Goal: Transaction & Acquisition: Book appointment/travel/reservation

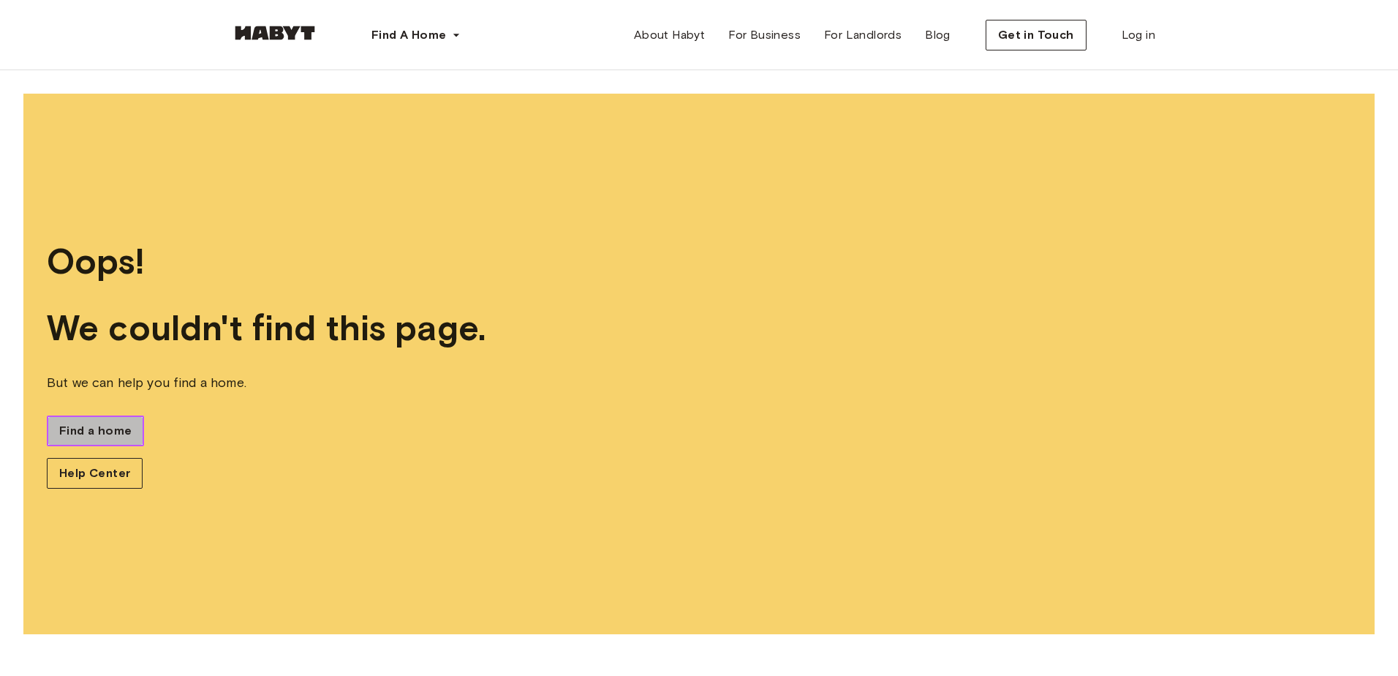
drag, startPoint x: 84, startPoint y: 435, endPoint x: 91, endPoint y: 437, distance: 7.6
click at [84, 435] on span "Find a home" at bounding box center [95, 431] width 72 height 18
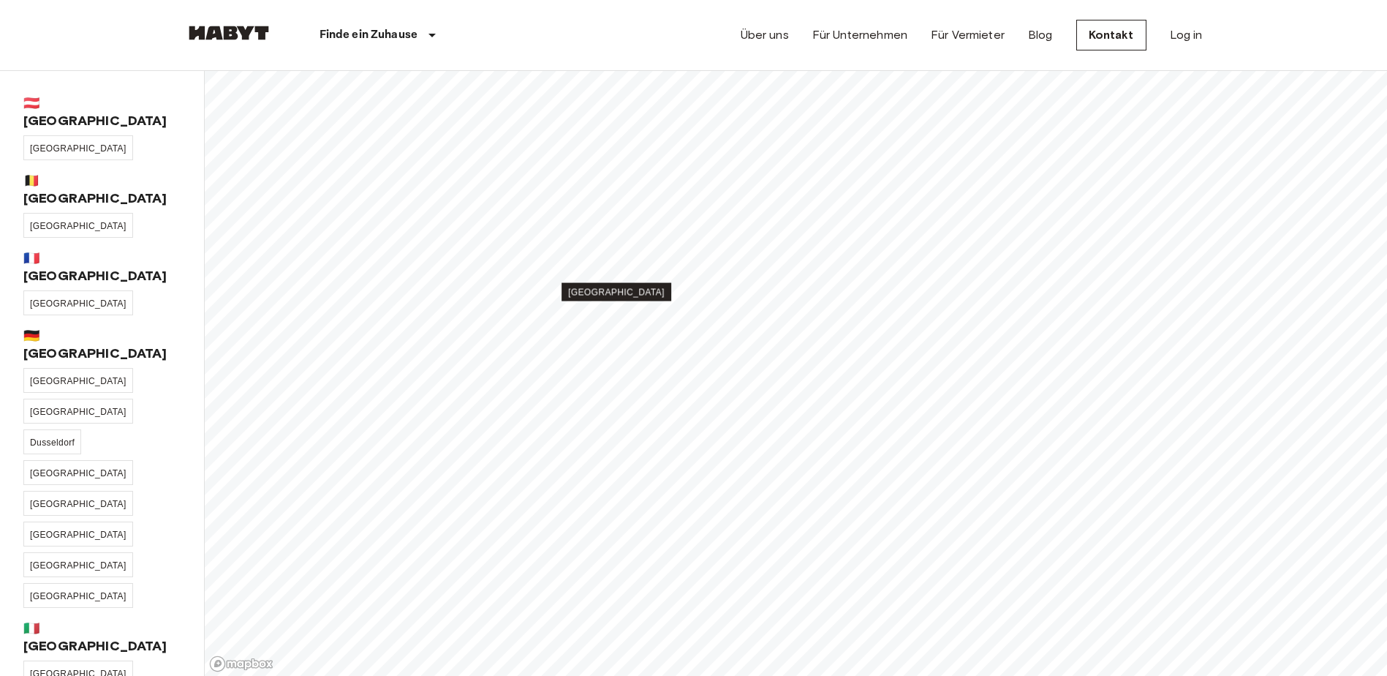
click at [623, 292] on span "[GEOGRAPHIC_DATA]" at bounding box center [616, 292] width 97 height 10
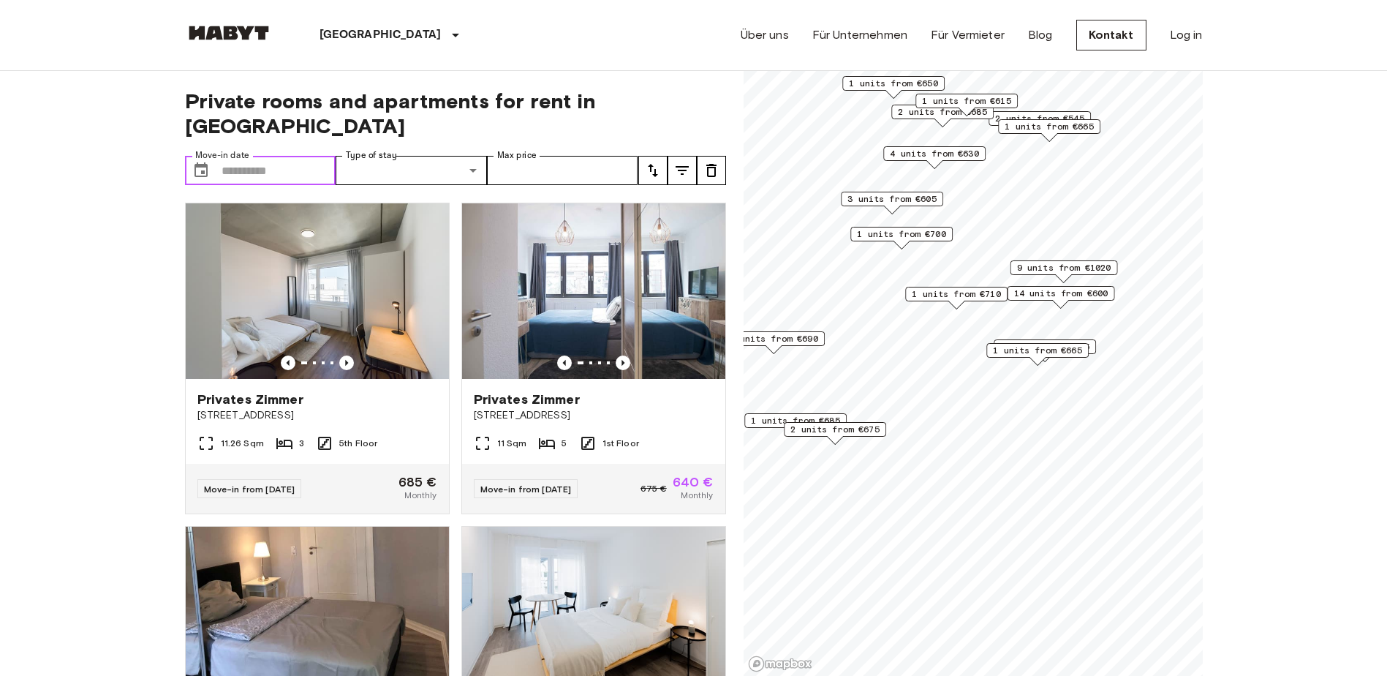
drag, startPoint x: 238, startPoint y: 144, endPoint x: 262, endPoint y: 154, distance: 25.5
click at [238, 156] on input "Move-in date" at bounding box center [279, 170] width 115 height 29
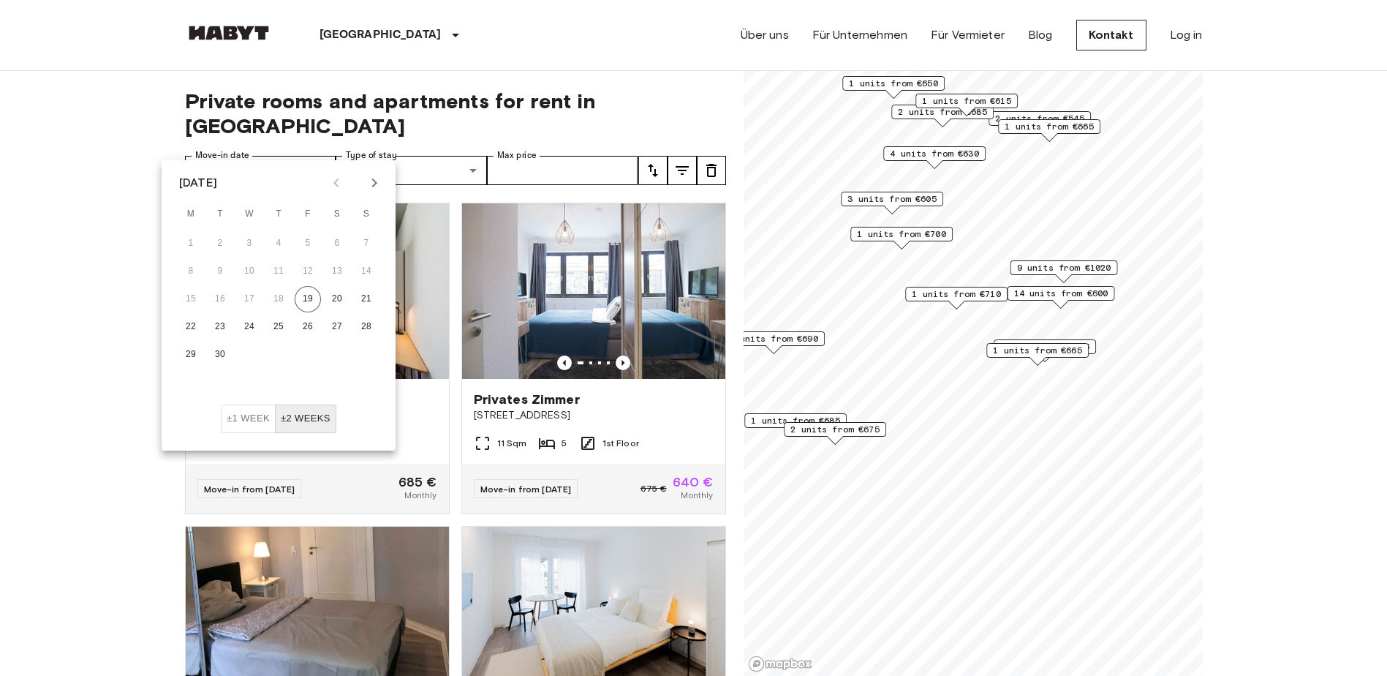
click at [371, 185] on icon "Next month" at bounding box center [375, 183] width 18 height 18
click at [365, 242] on button "5" at bounding box center [366, 243] width 26 height 26
type input "**********"
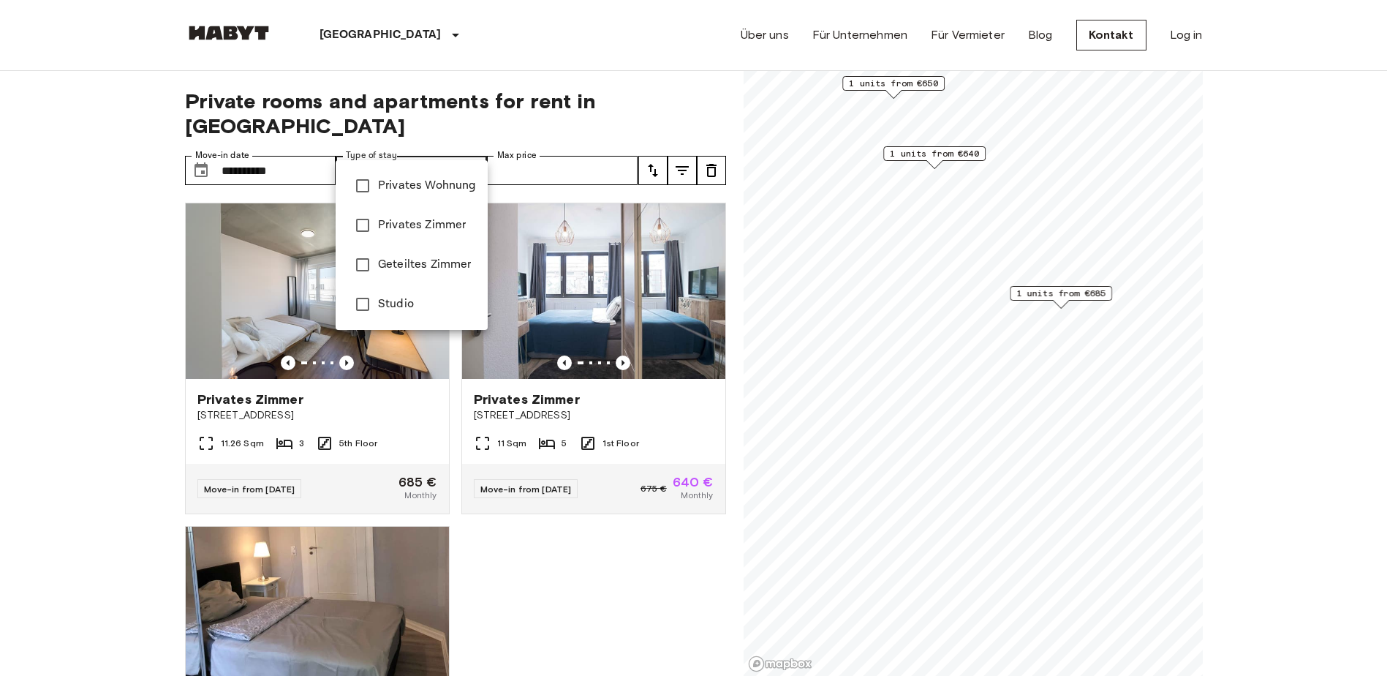
click at [289, 147] on div at bounding box center [699, 338] width 1398 height 676
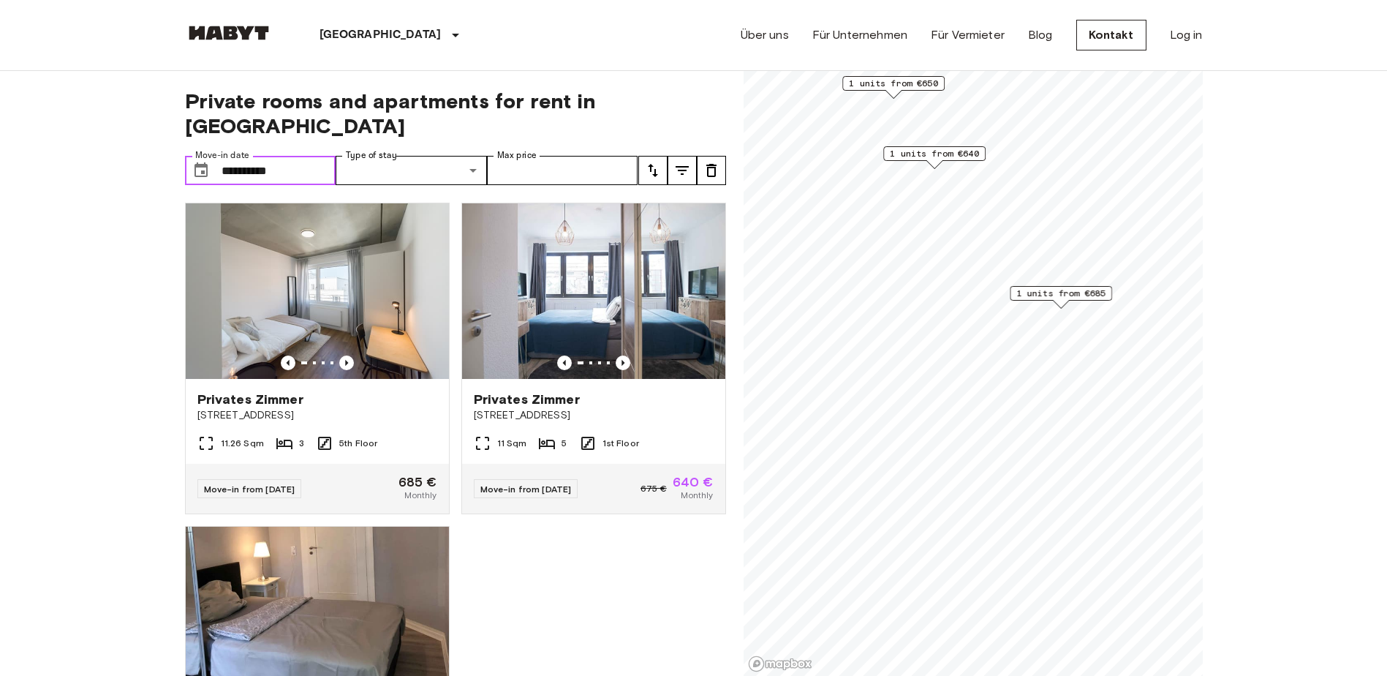
click at [282, 156] on input "**********" at bounding box center [279, 170] width 115 height 29
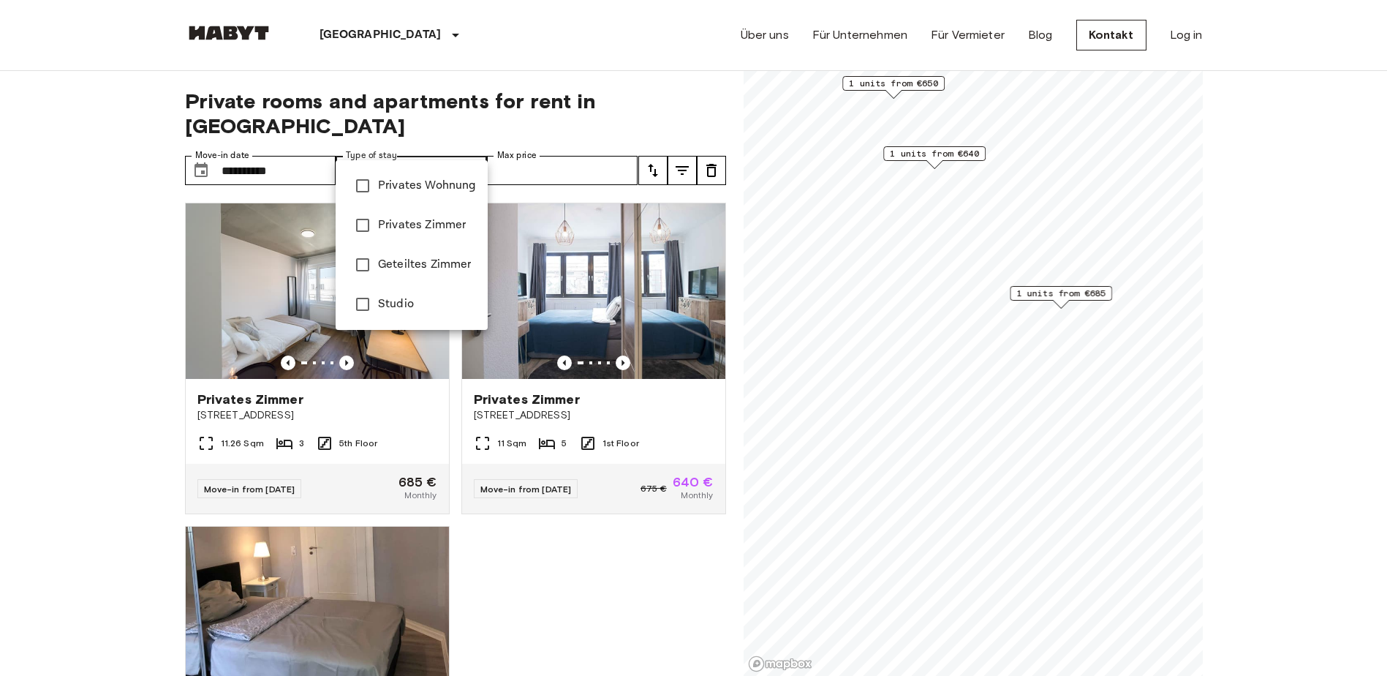
click at [391, 302] on span "Studio" at bounding box center [427, 304] width 98 height 18
type input "******"
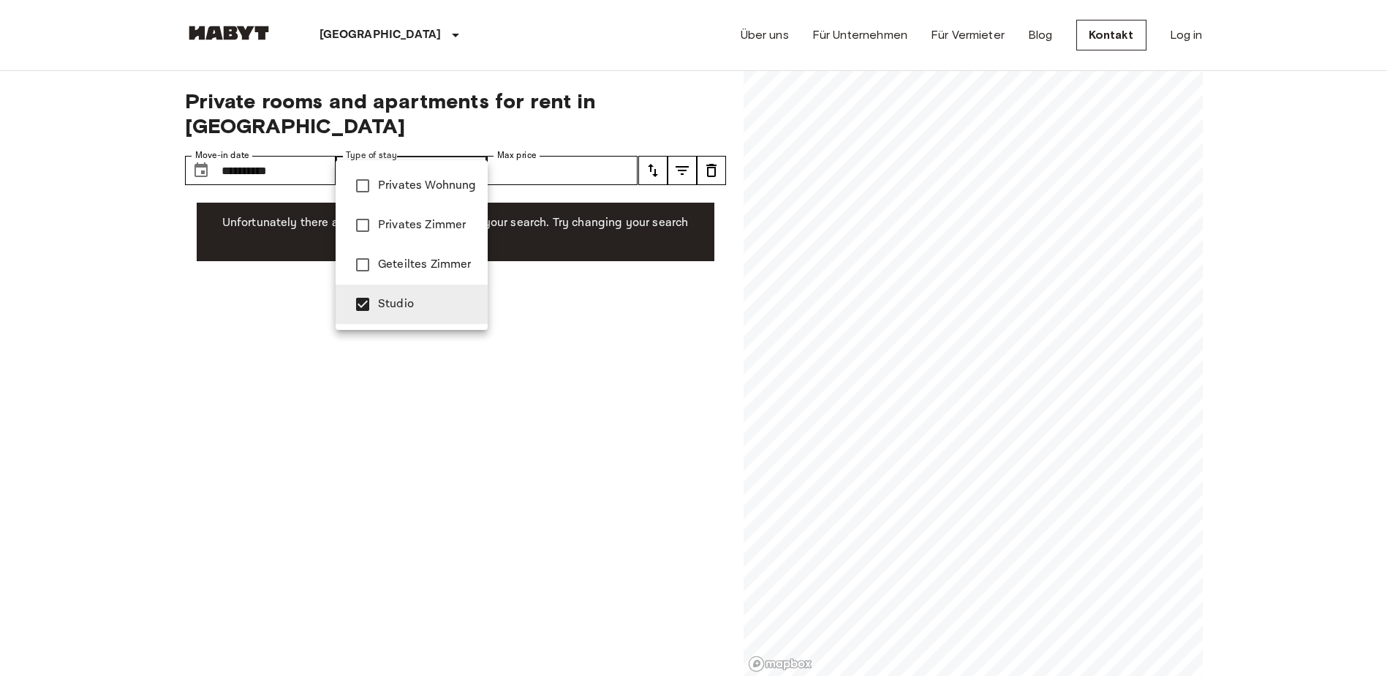
click at [525, 138] on div at bounding box center [699, 338] width 1398 height 676
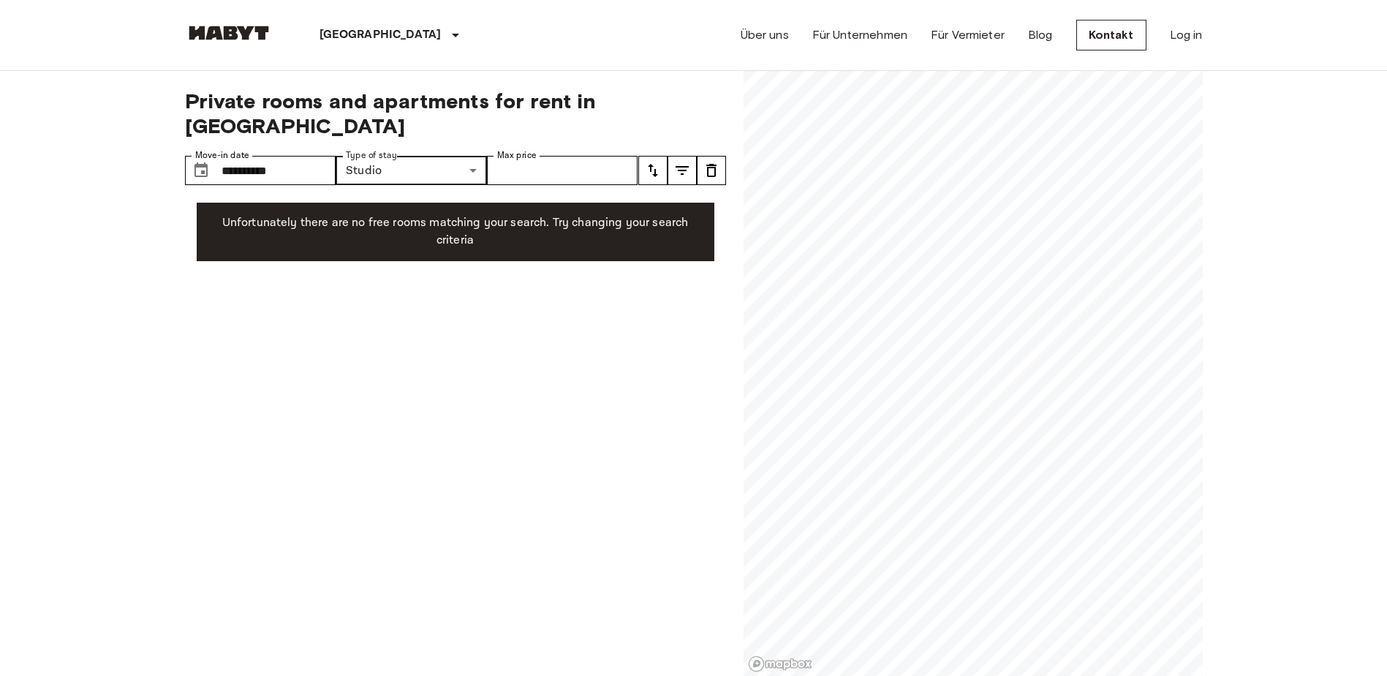
click at [482, 146] on div at bounding box center [693, 338] width 1387 height 676
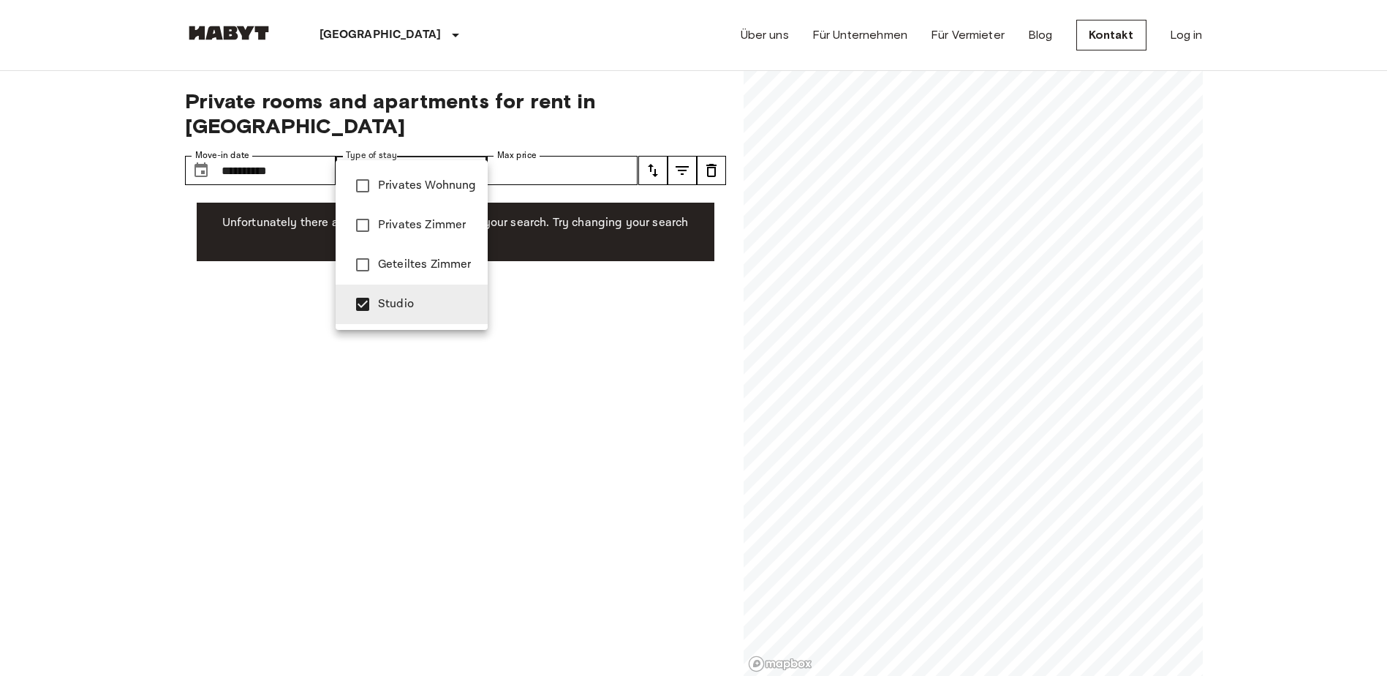
drag, startPoint x: 395, startPoint y: 301, endPoint x: 412, endPoint y: 244, distance: 59.5
click at [396, 300] on span "Studio" at bounding box center [427, 304] width 98 height 18
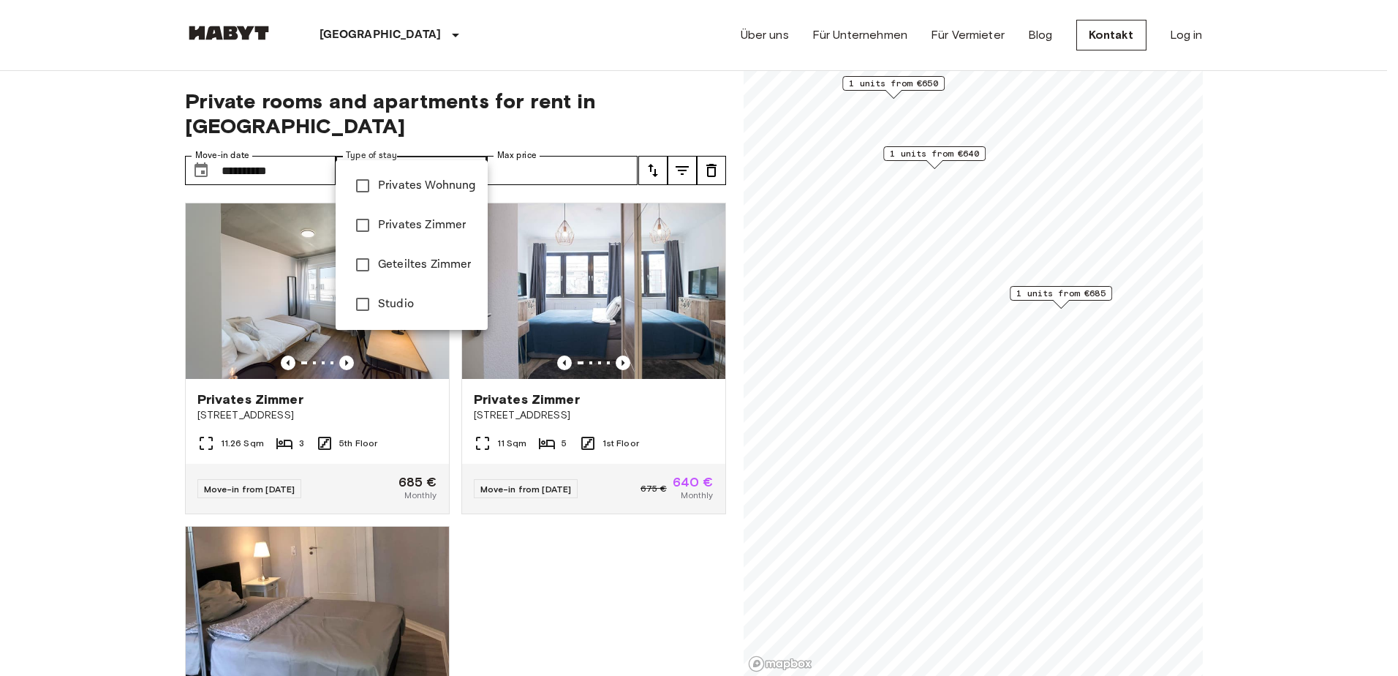
click at [413, 187] on span "Privates Wohnung" at bounding box center [427, 186] width 98 height 18
type input "**********"
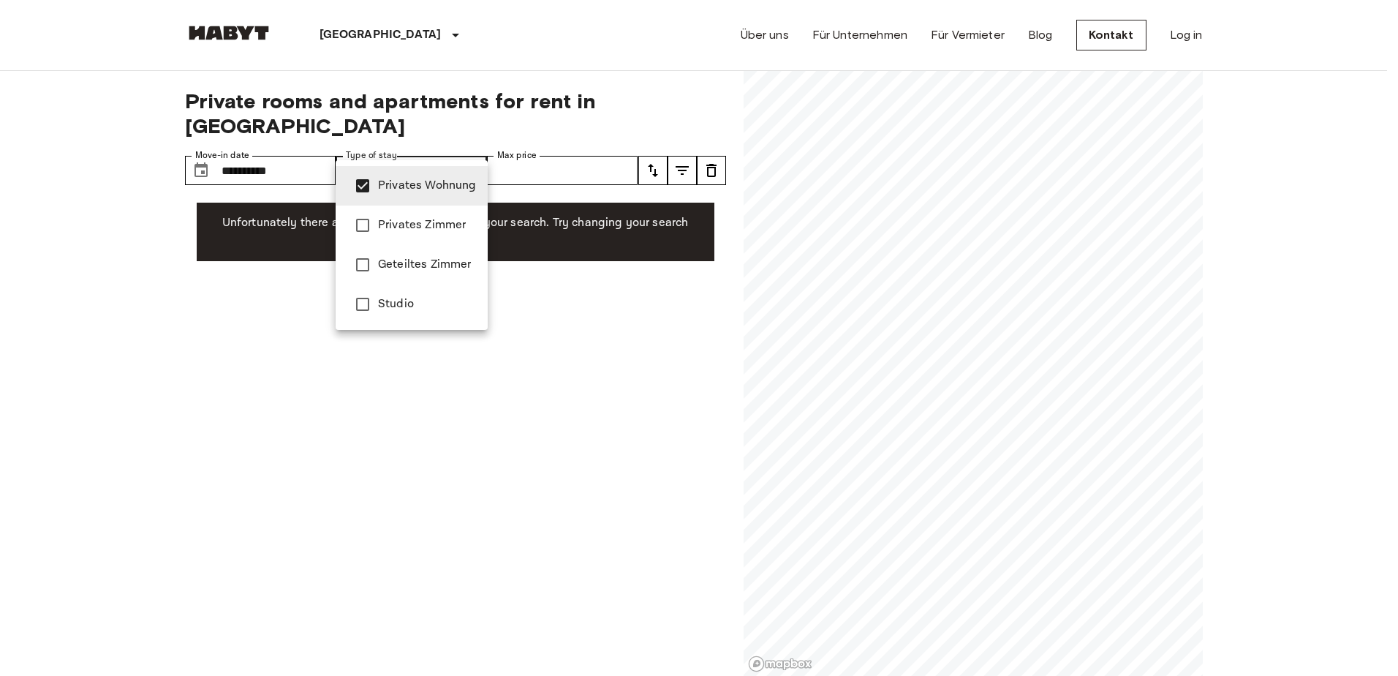
click at [261, 386] on div at bounding box center [699, 338] width 1398 height 676
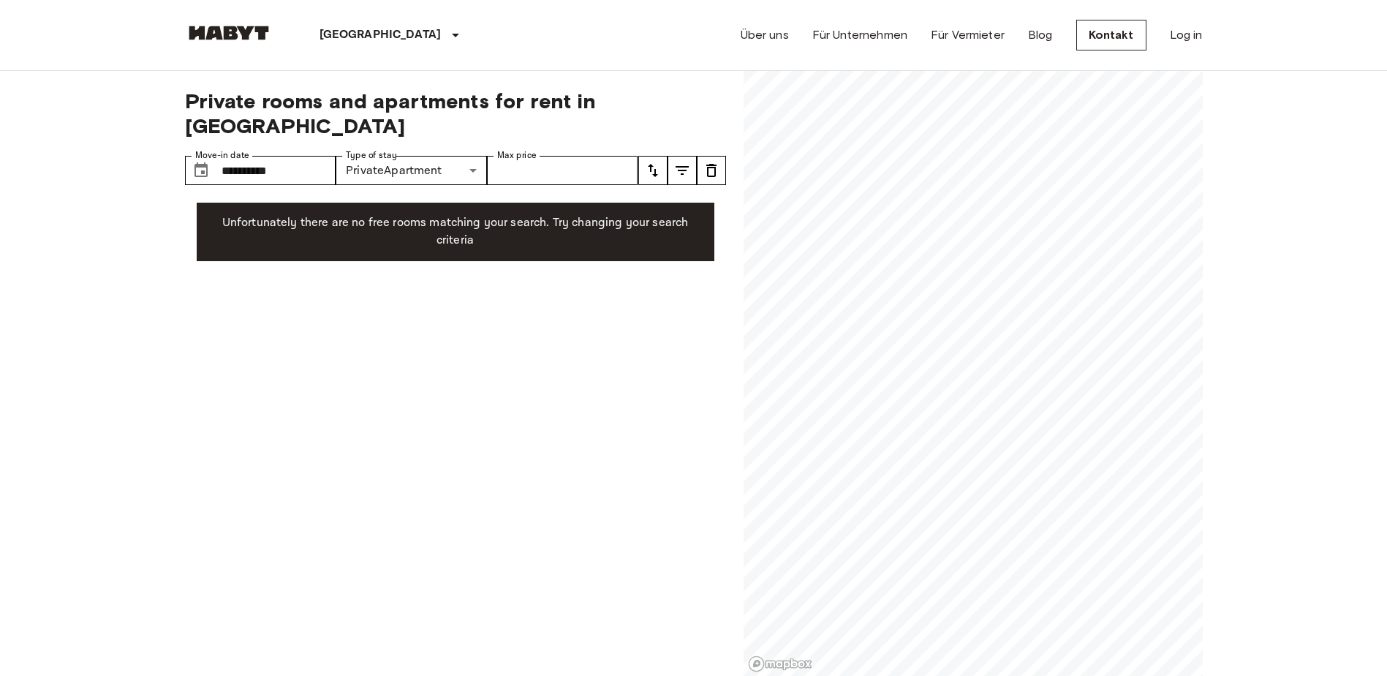
drag, startPoint x: 492, startPoint y: 324, endPoint x: 462, endPoint y: 270, distance: 61.9
click at [495, 323] on div "**********" at bounding box center [455, 373] width 541 height 605
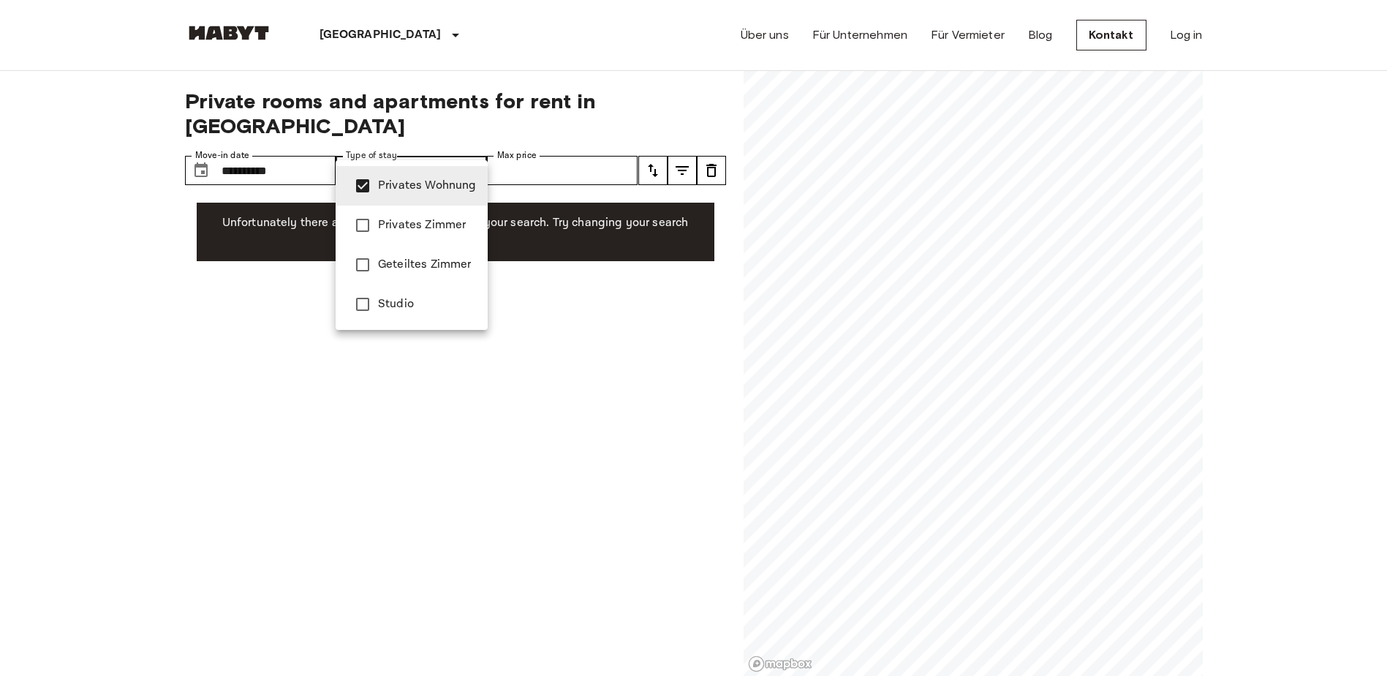
click at [402, 188] on span "Privates Wohnung" at bounding box center [427, 186] width 98 height 18
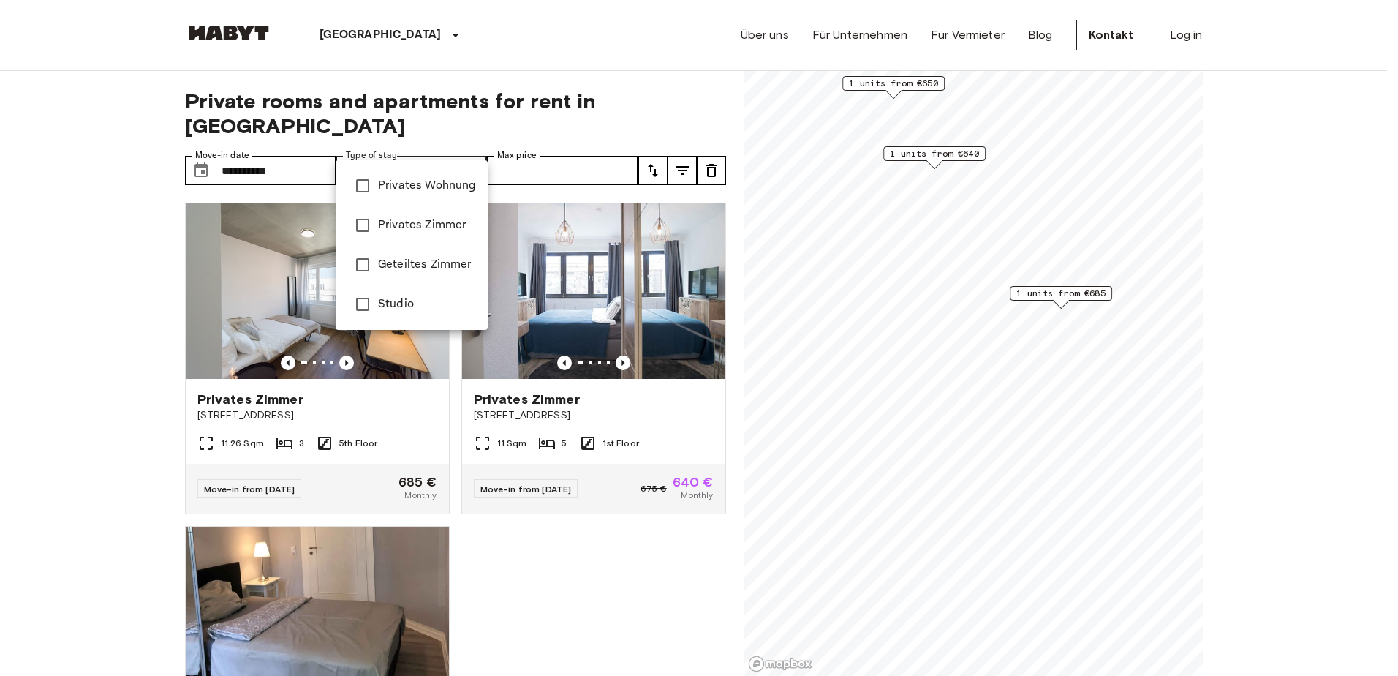
click at [551, 567] on div at bounding box center [699, 338] width 1398 height 676
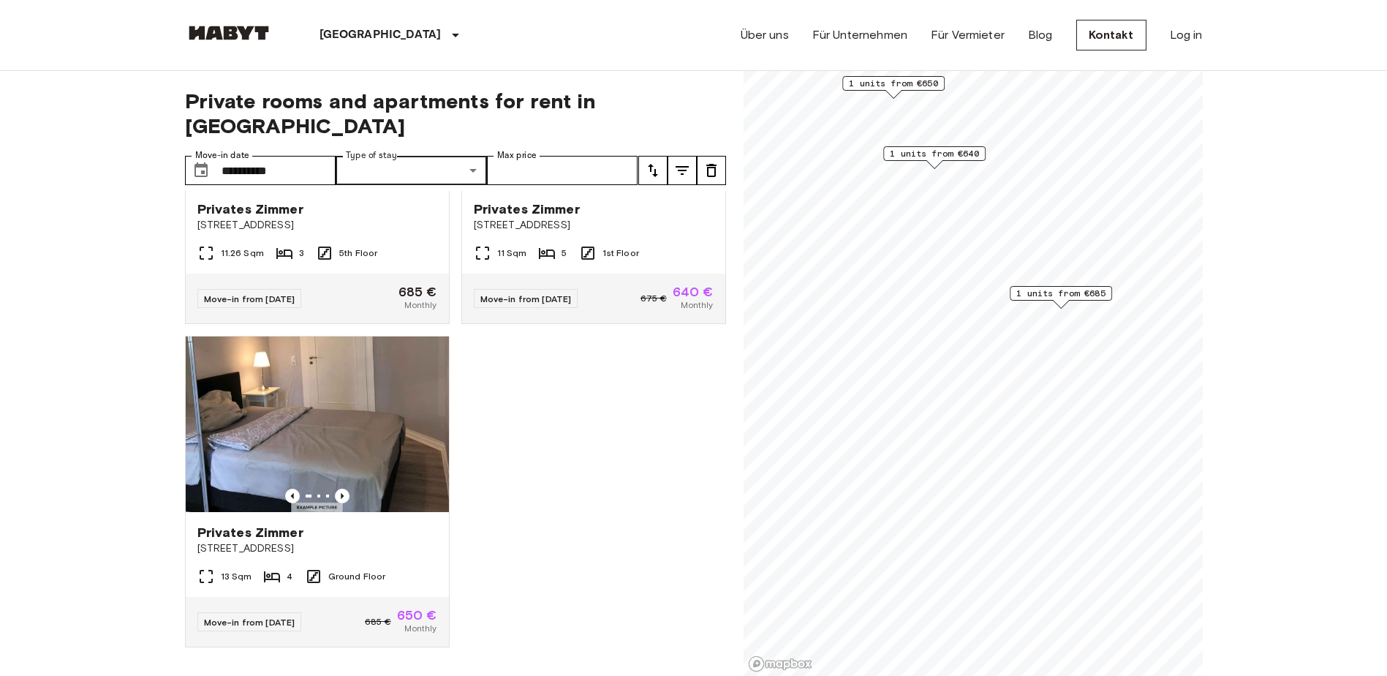
scroll to position [73, 0]
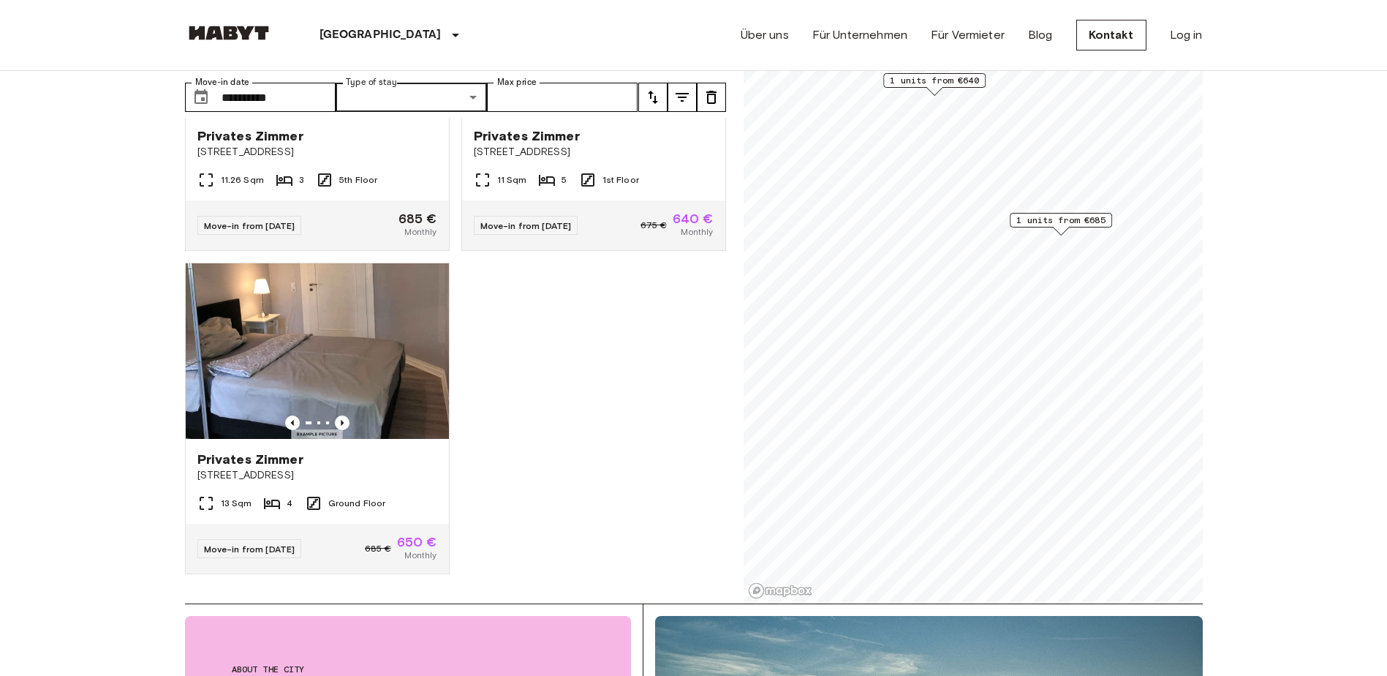
click at [1068, 218] on span "1 units from €685" at bounding box center [1060, 220] width 89 height 13
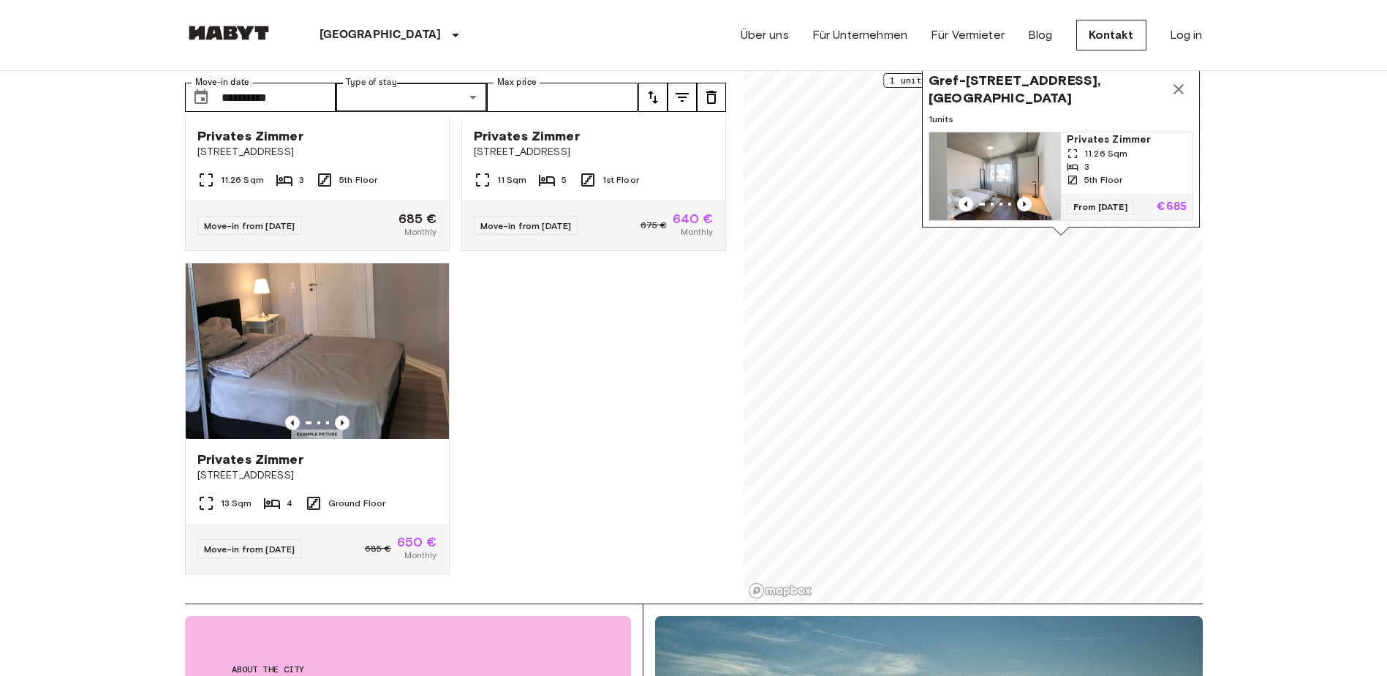
click at [1097, 147] on span "11.26 Sqm" at bounding box center [1105, 153] width 43 height 13
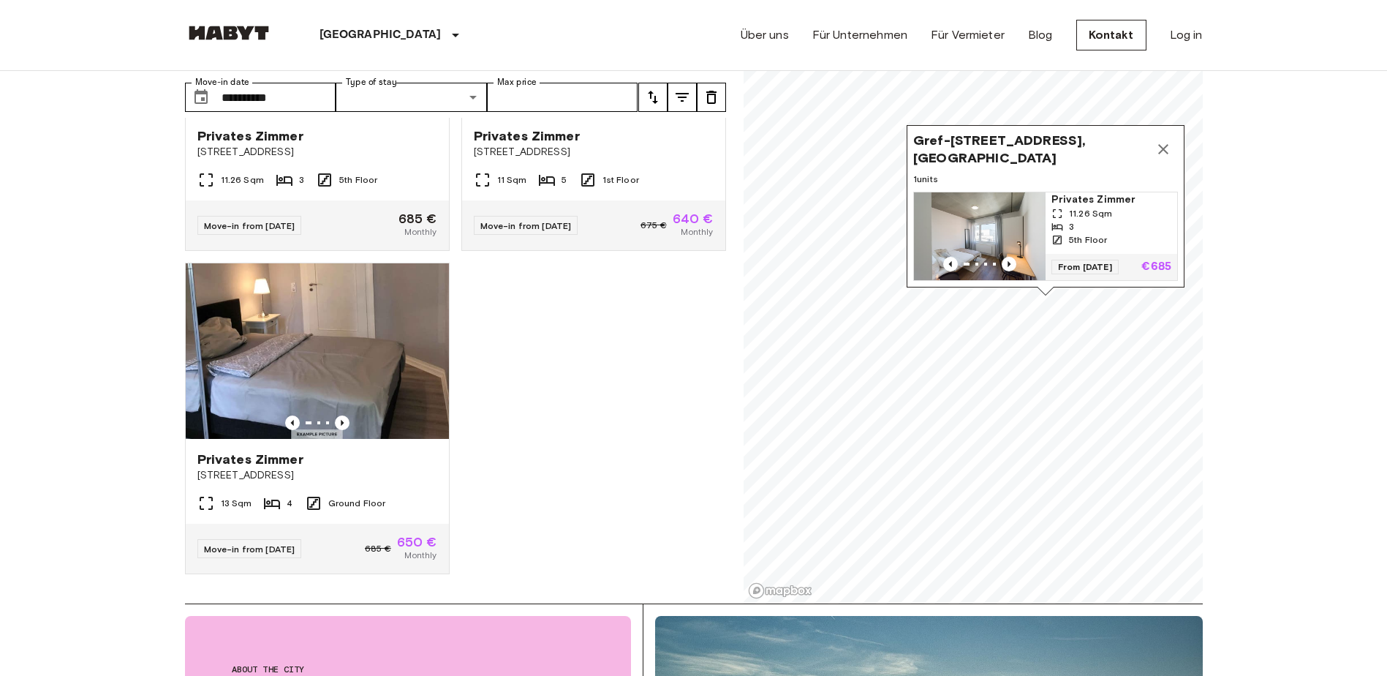
click at [1166, 140] on icon "Map marker" at bounding box center [1164, 149] width 18 height 18
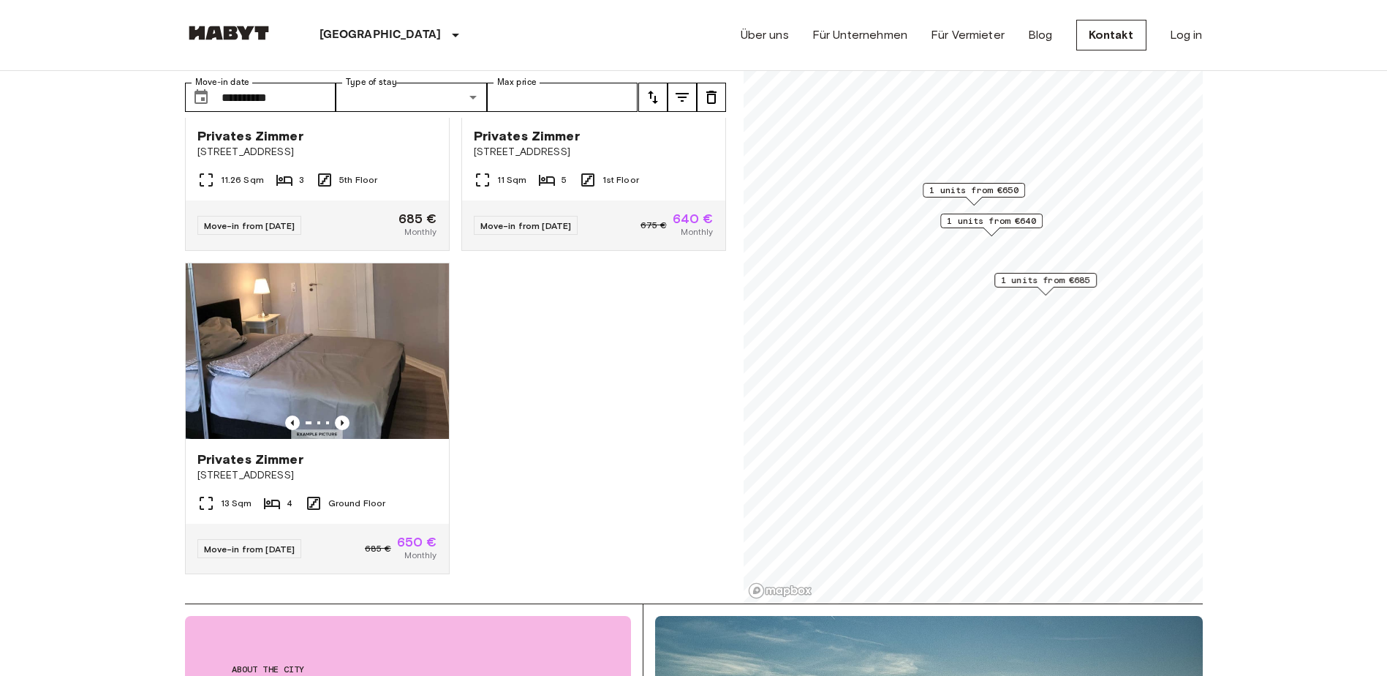
click at [976, 219] on span "1 units from €640" at bounding box center [991, 220] width 89 height 13
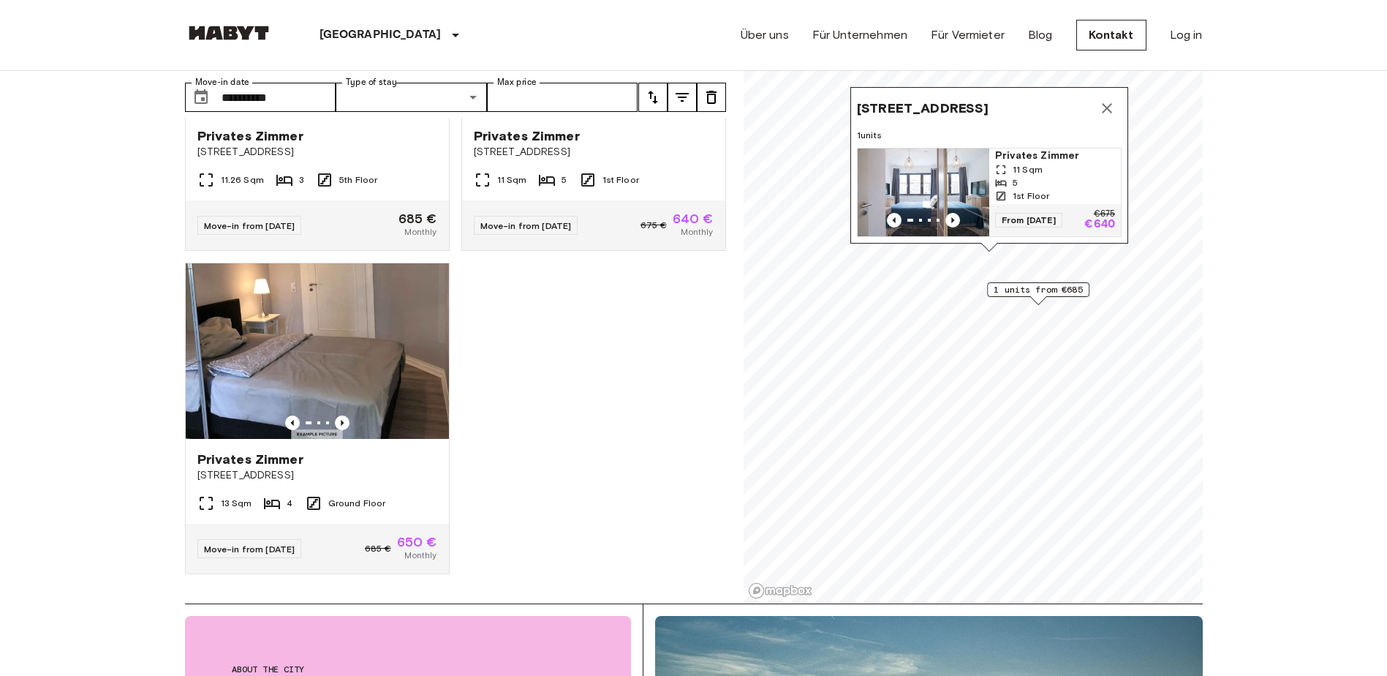
click at [559, 339] on div "Privates [PERSON_NAME] [STREET_ADDRESS] 11.26 Sqm 3 5th Floor Move-in from [DAT…" at bounding box center [449, 361] width 553 height 486
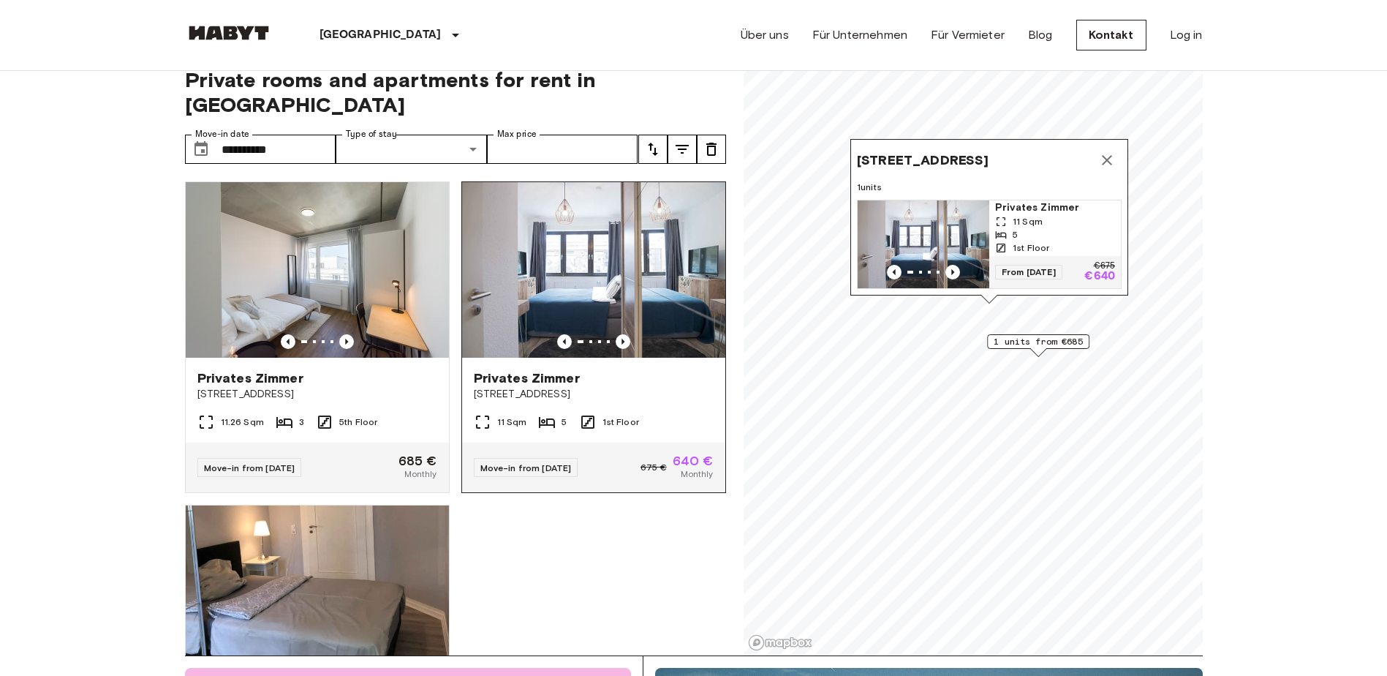
scroll to position [0, 0]
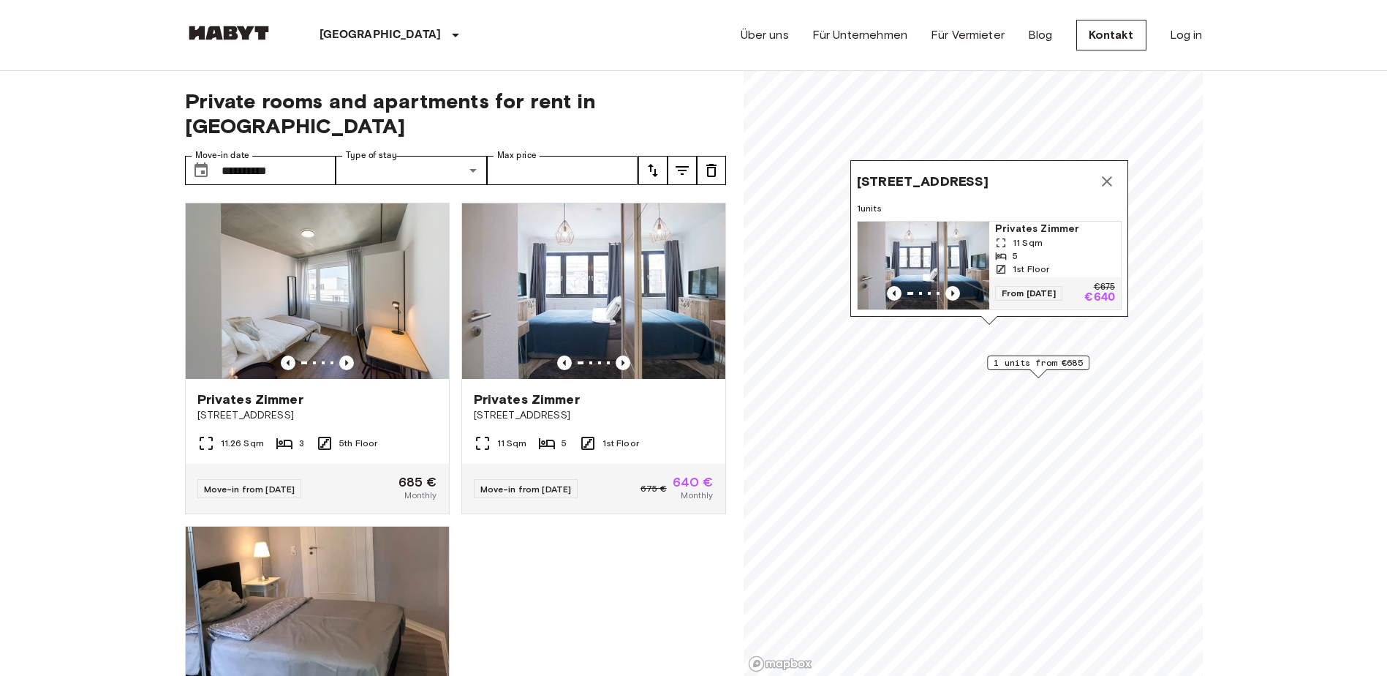
click at [1100, 173] on icon "Map marker" at bounding box center [1107, 182] width 18 height 18
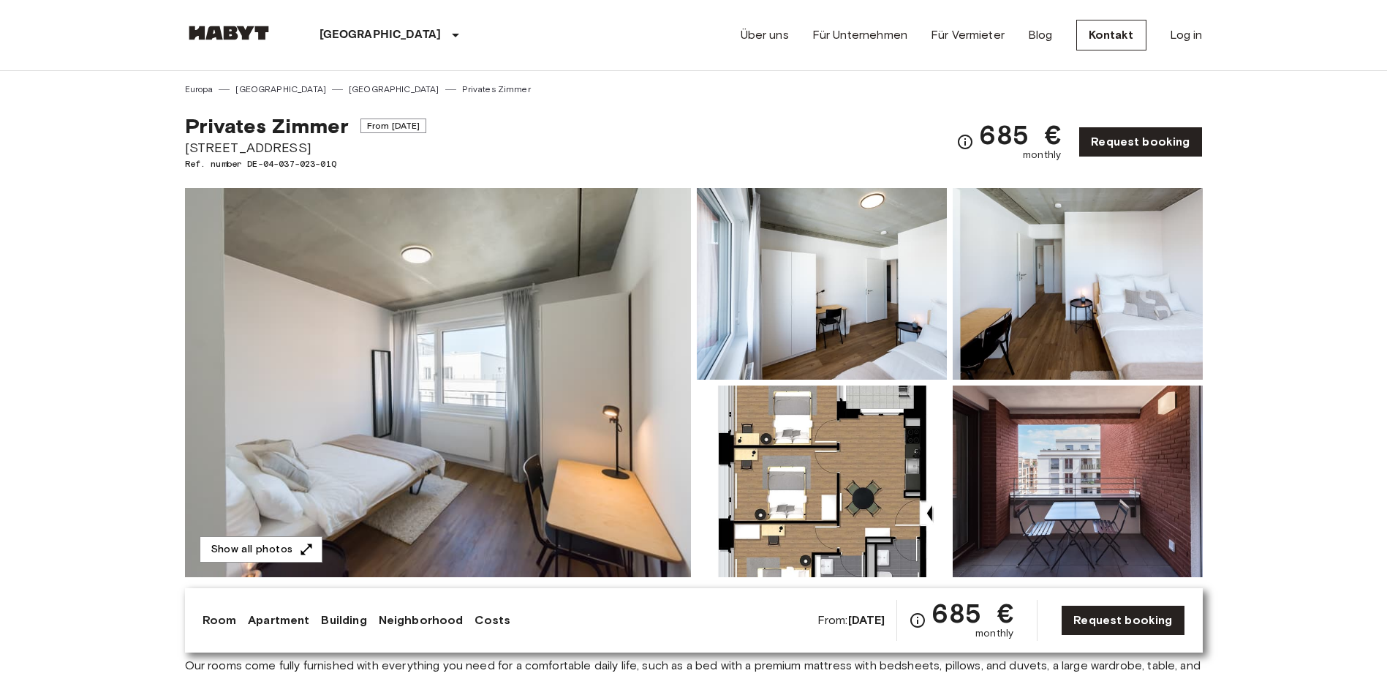
scroll to position [73, 0]
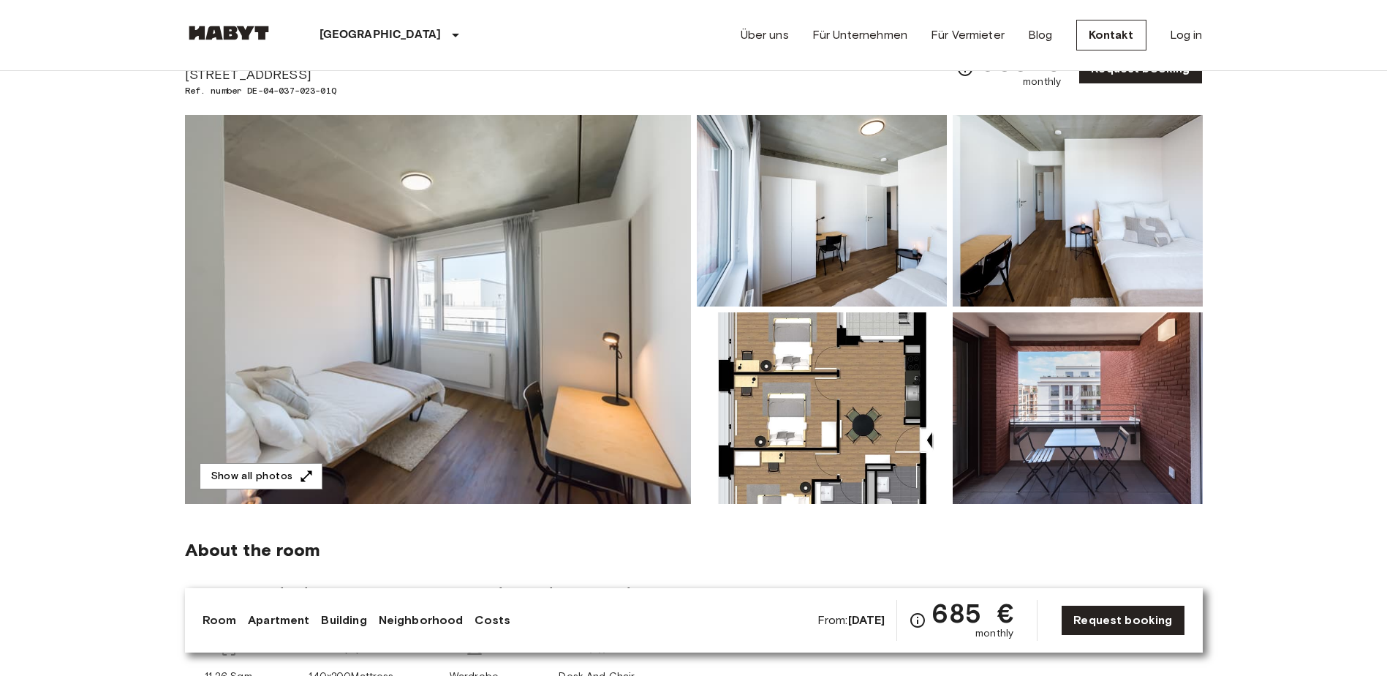
click at [805, 420] on img at bounding box center [822, 408] width 250 height 192
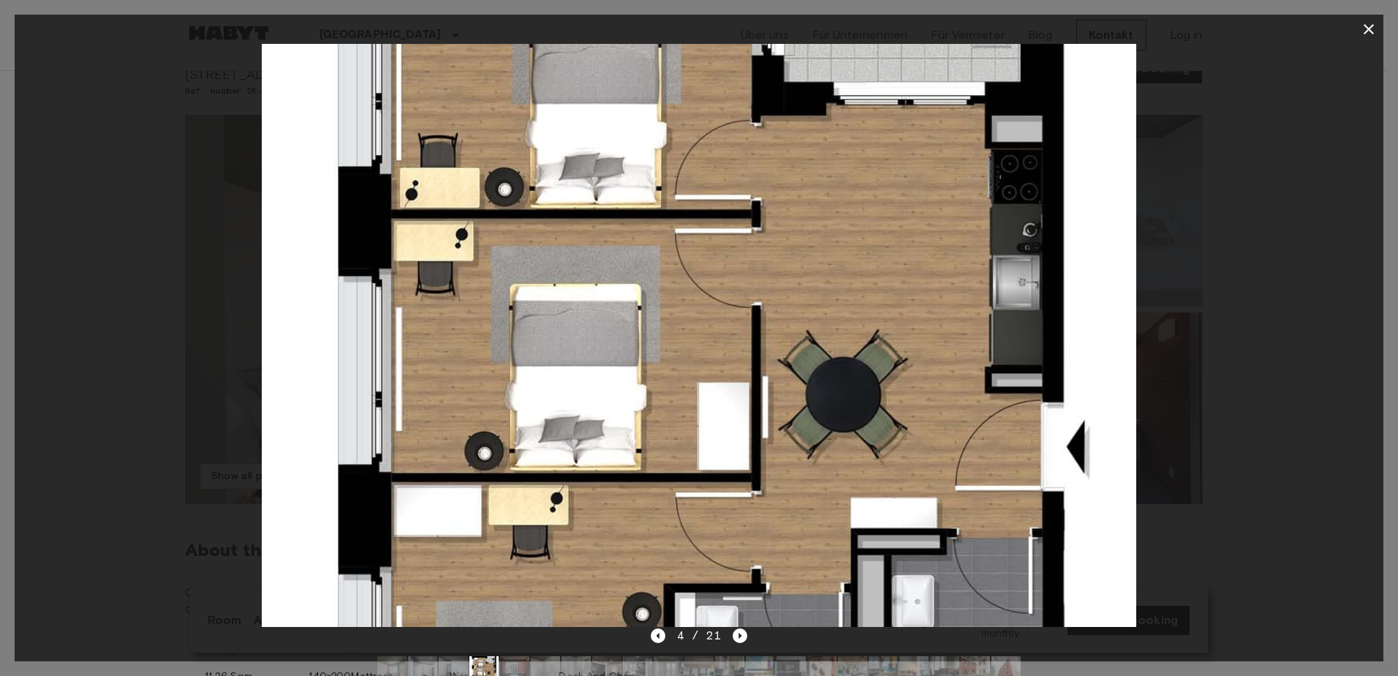
click at [1365, 29] on icon "button" at bounding box center [1369, 29] width 18 height 18
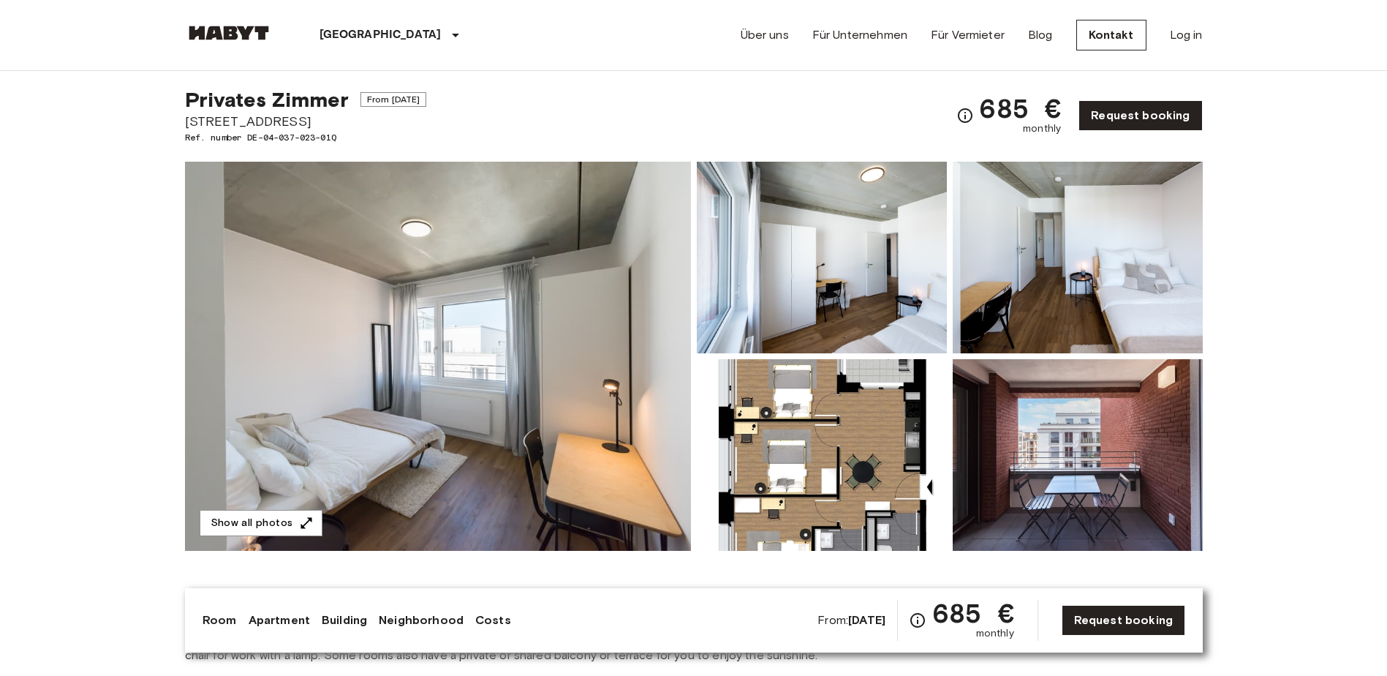
scroll to position [0, 0]
